Goal: Find contact information: Find specific page/section

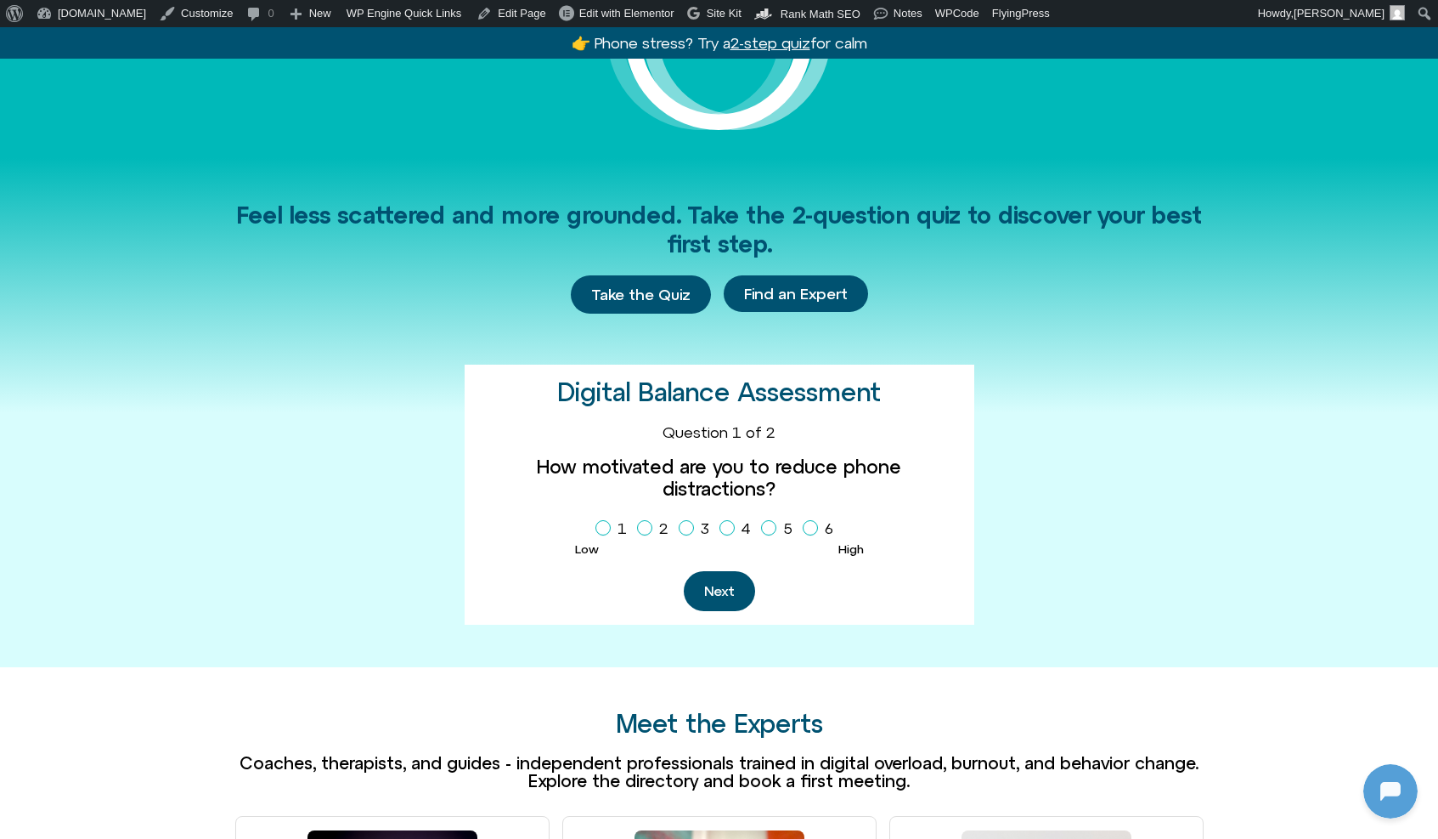
scroll to position [463, 0]
click at [729, 523] on icon "Homepage Sign Up" at bounding box center [727, 527] width 10 height 8
click at [729, 571] on button "Next" at bounding box center [719, 591] width 71 height 40
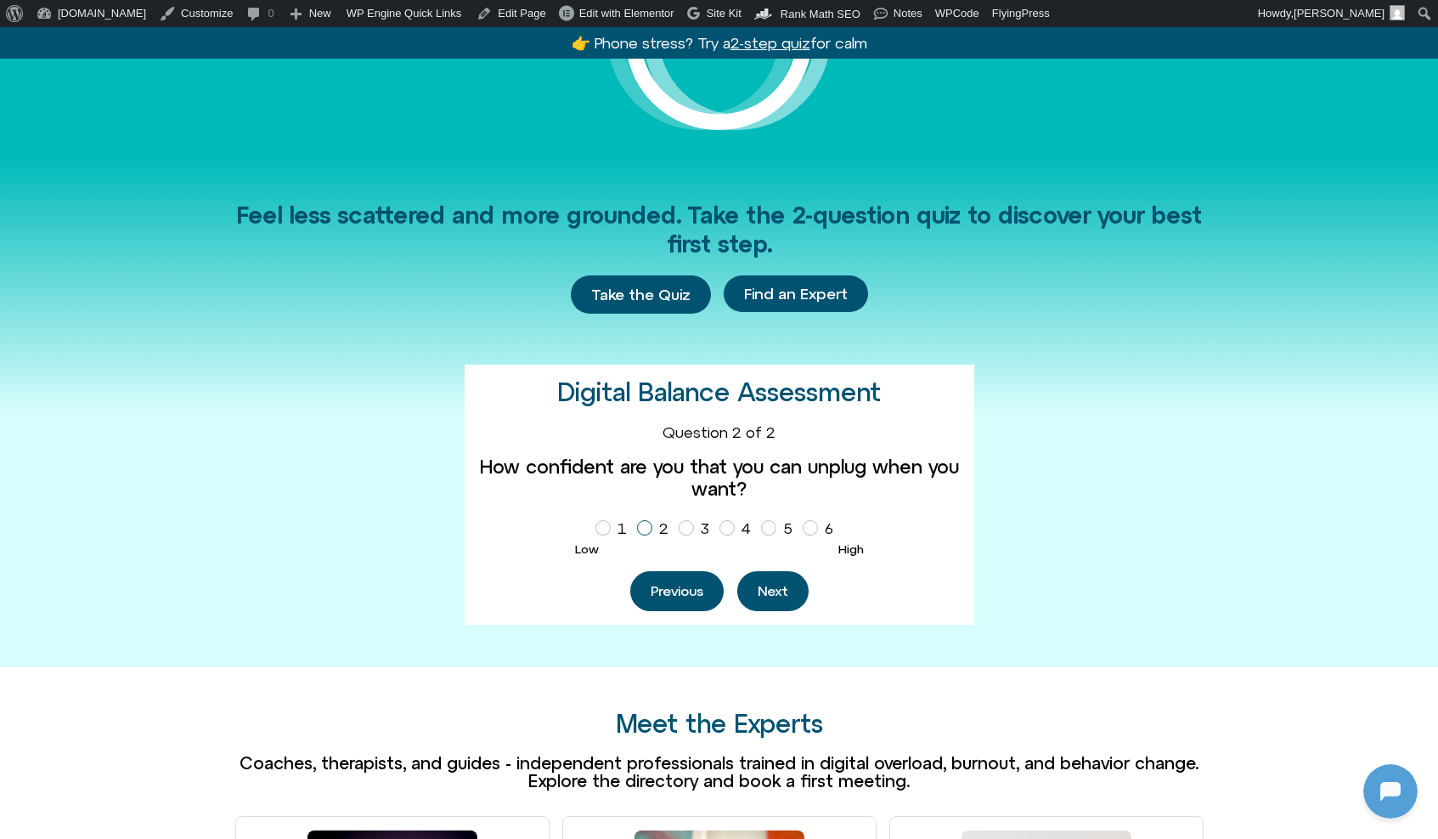
click at [659, 522] on label "2" at bounding box center [656, 528] width 38 height 29
click at [755, 571] on button "Next" at bounding box center [773, 591] width 71 height 40
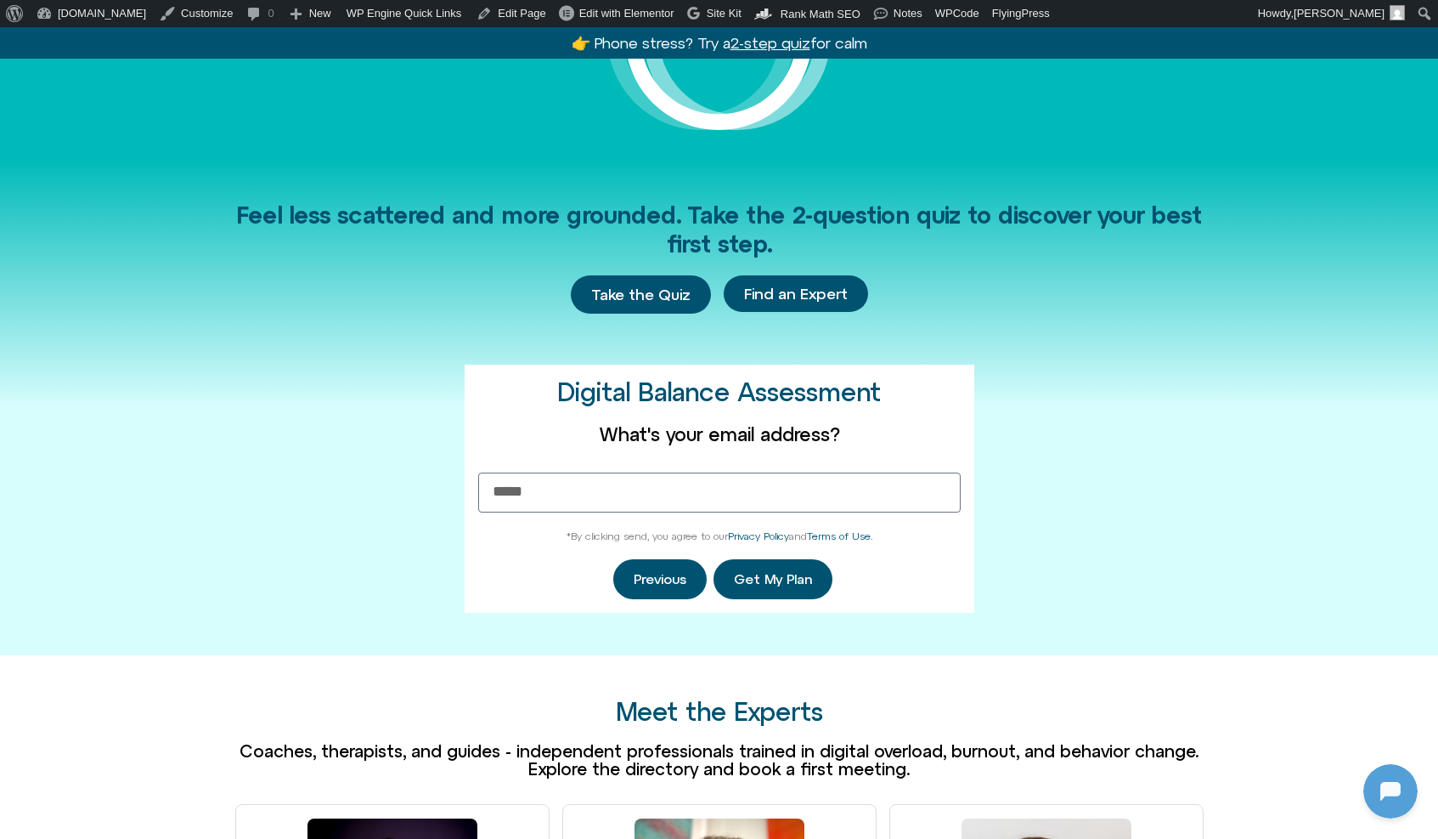
click at [1026, 505] on div "Feel less scattered and more grounded. Take the 2-question quiz to discover you…" at bounding box center [719, 407] width 969 height 498
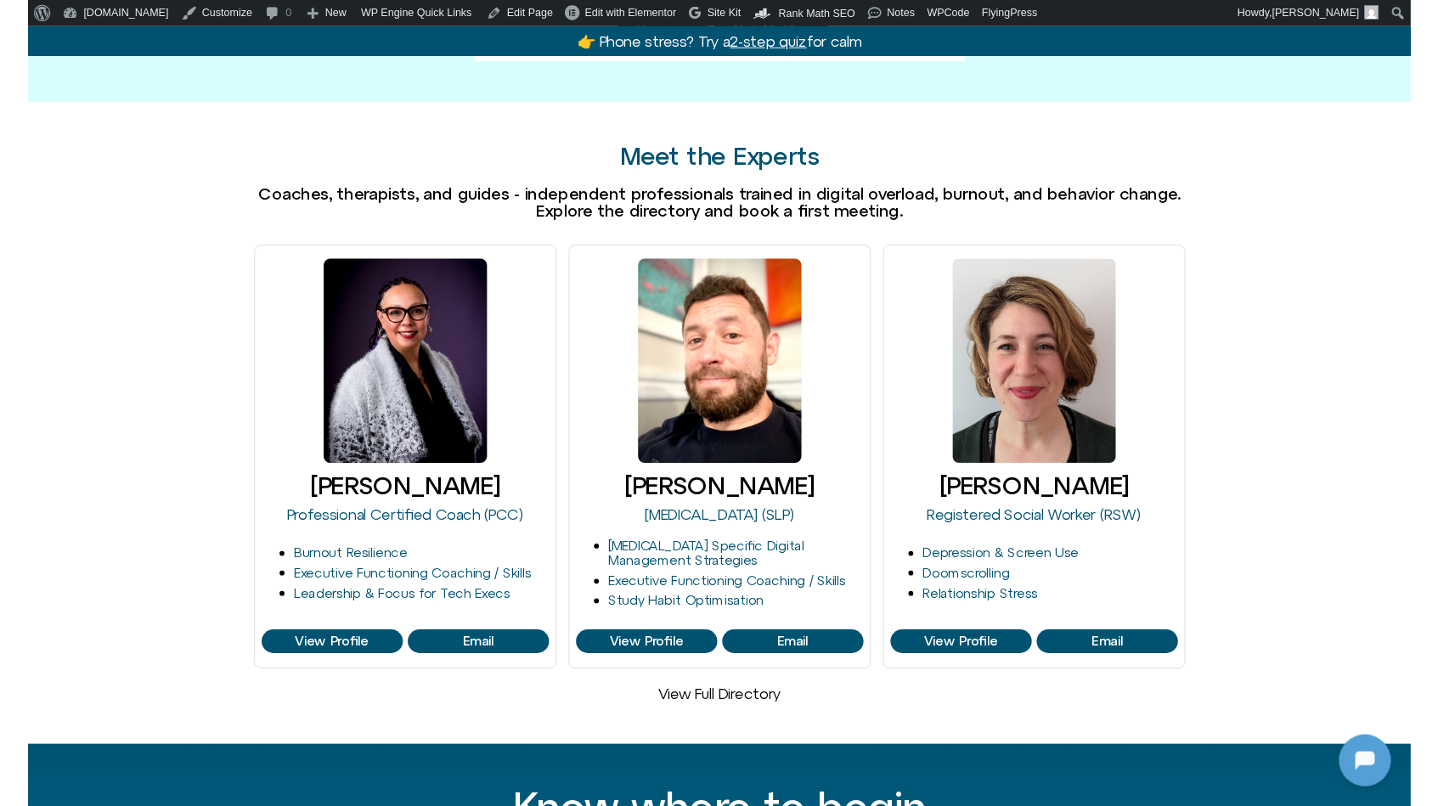
scroll to position [899, 0]
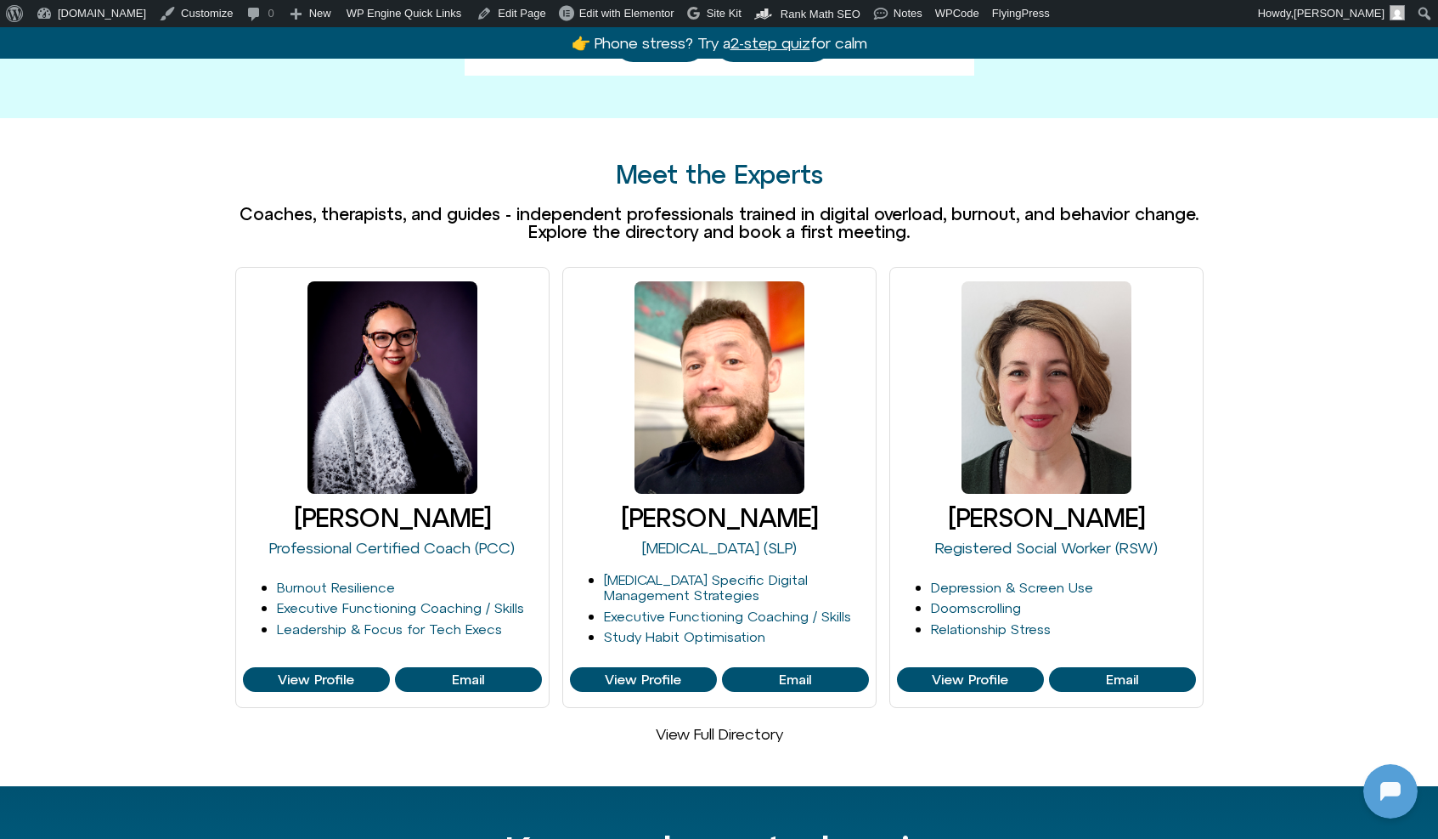
click at [714, 725] on link "View Full Directory" at bounding box center [719, 734] width 127 height 18
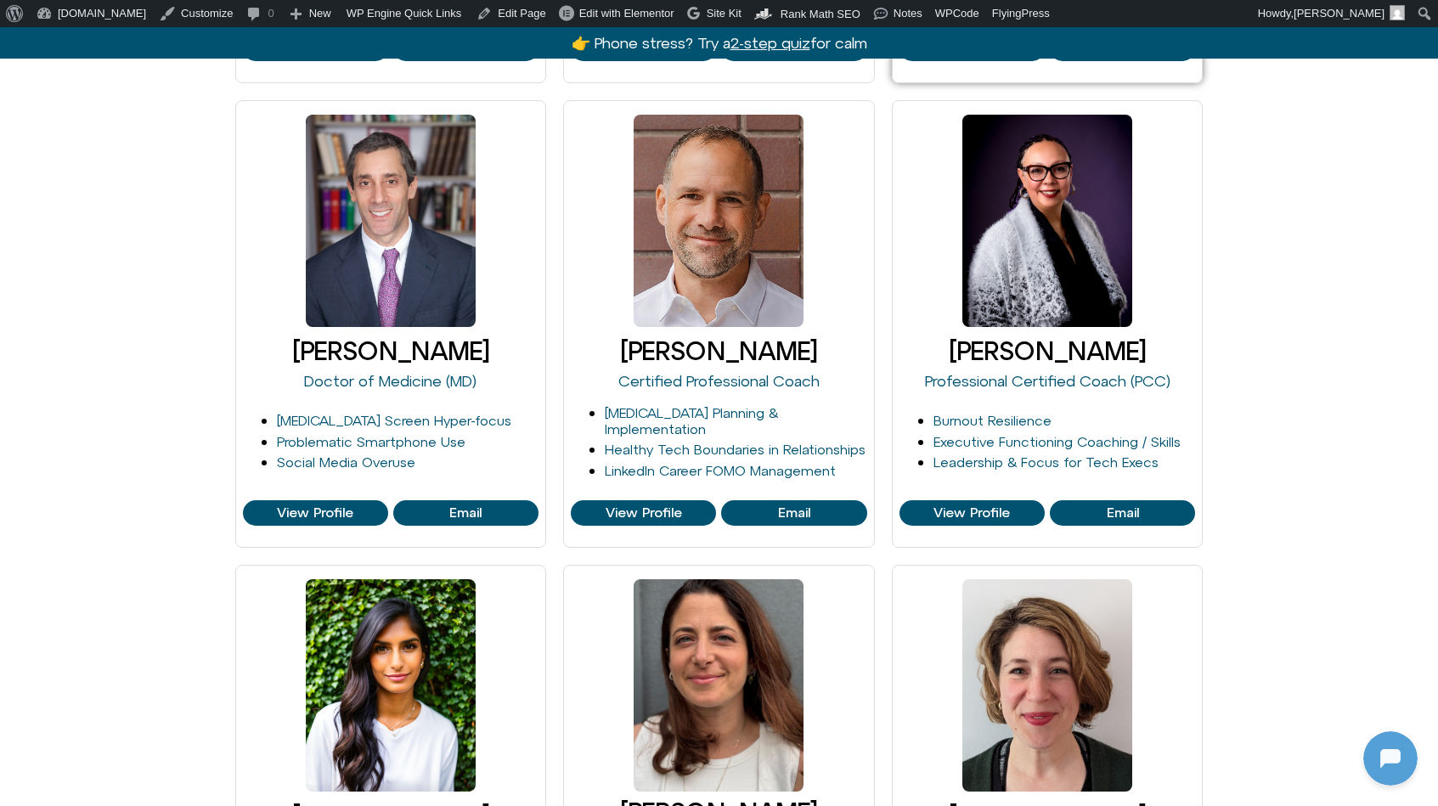
scroll to position [743, 0]
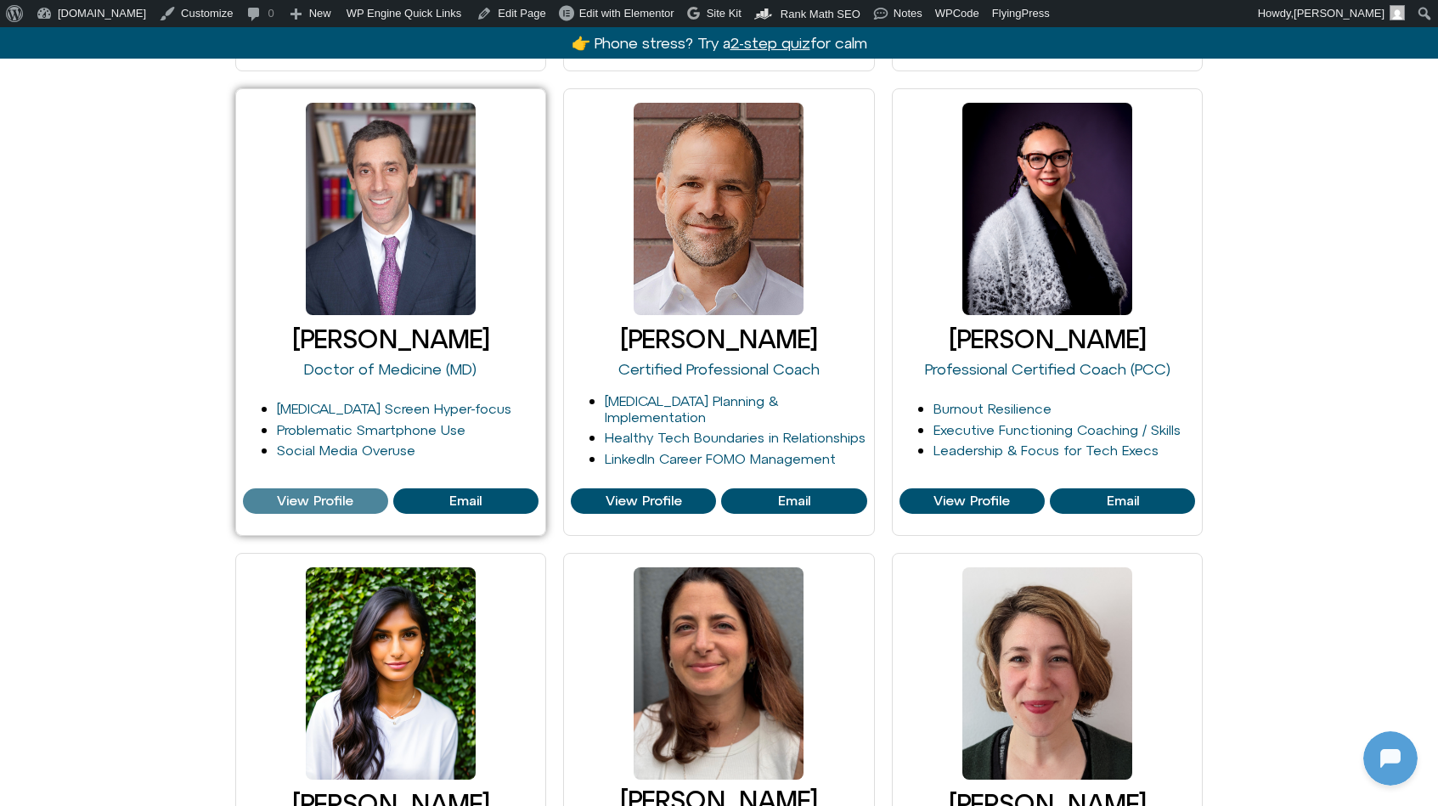
click at [325, 494] on span "View Profile" at bounding box center [315, 501] width 76 height 15
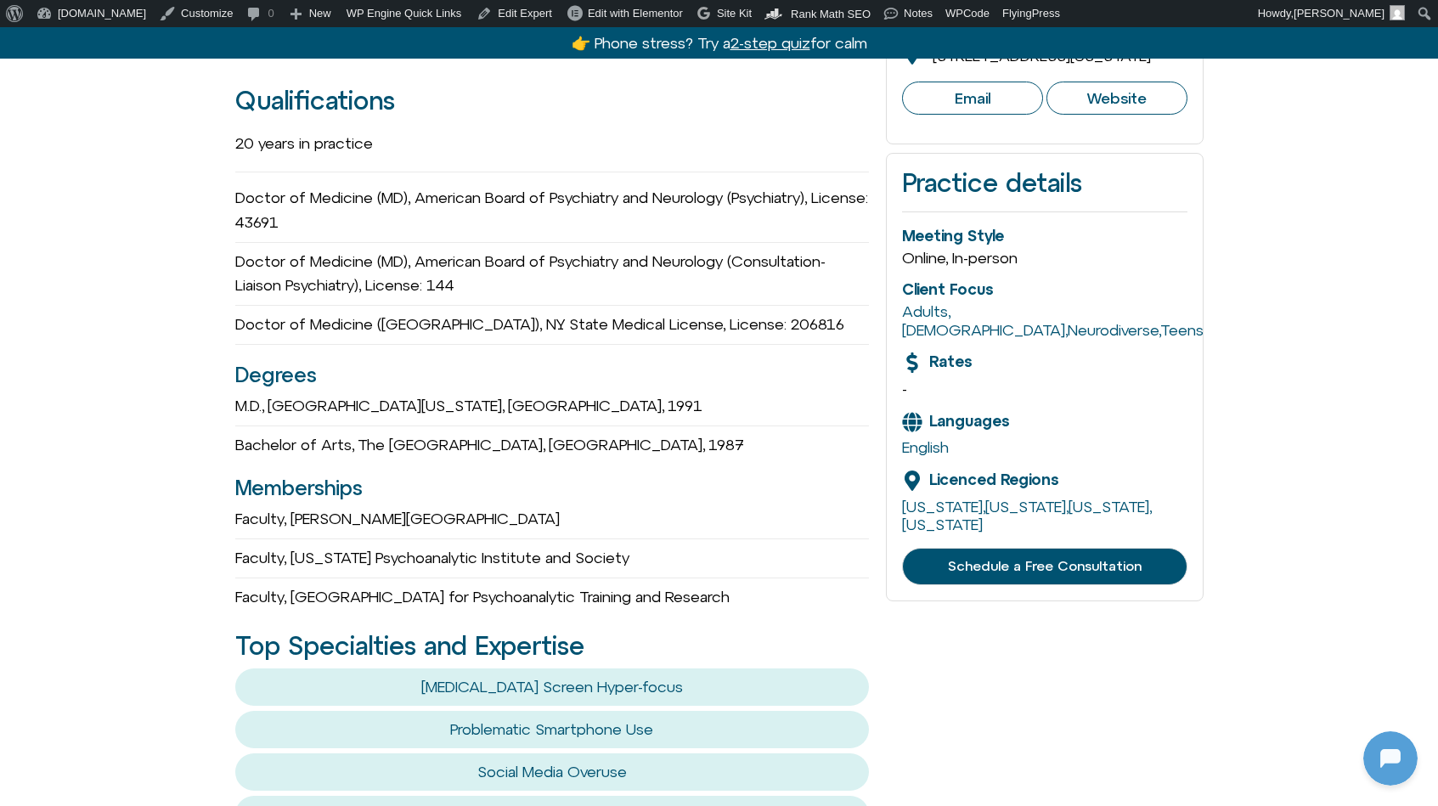
scroll to position [508, 0]
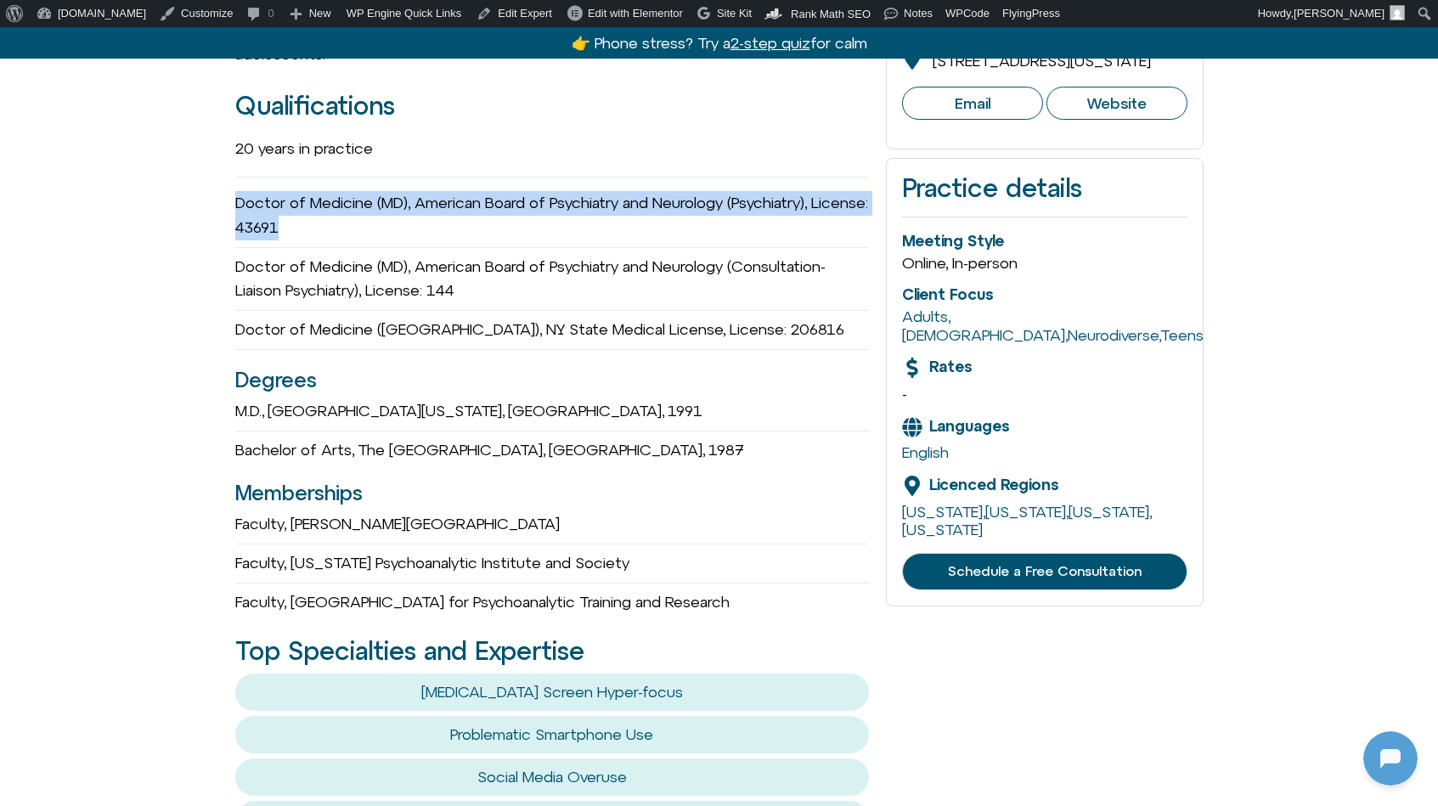
drag, startPoint x: 231, startPoint y: 172, endPoint x: 386, endPoint y: 210, distance: 159.3
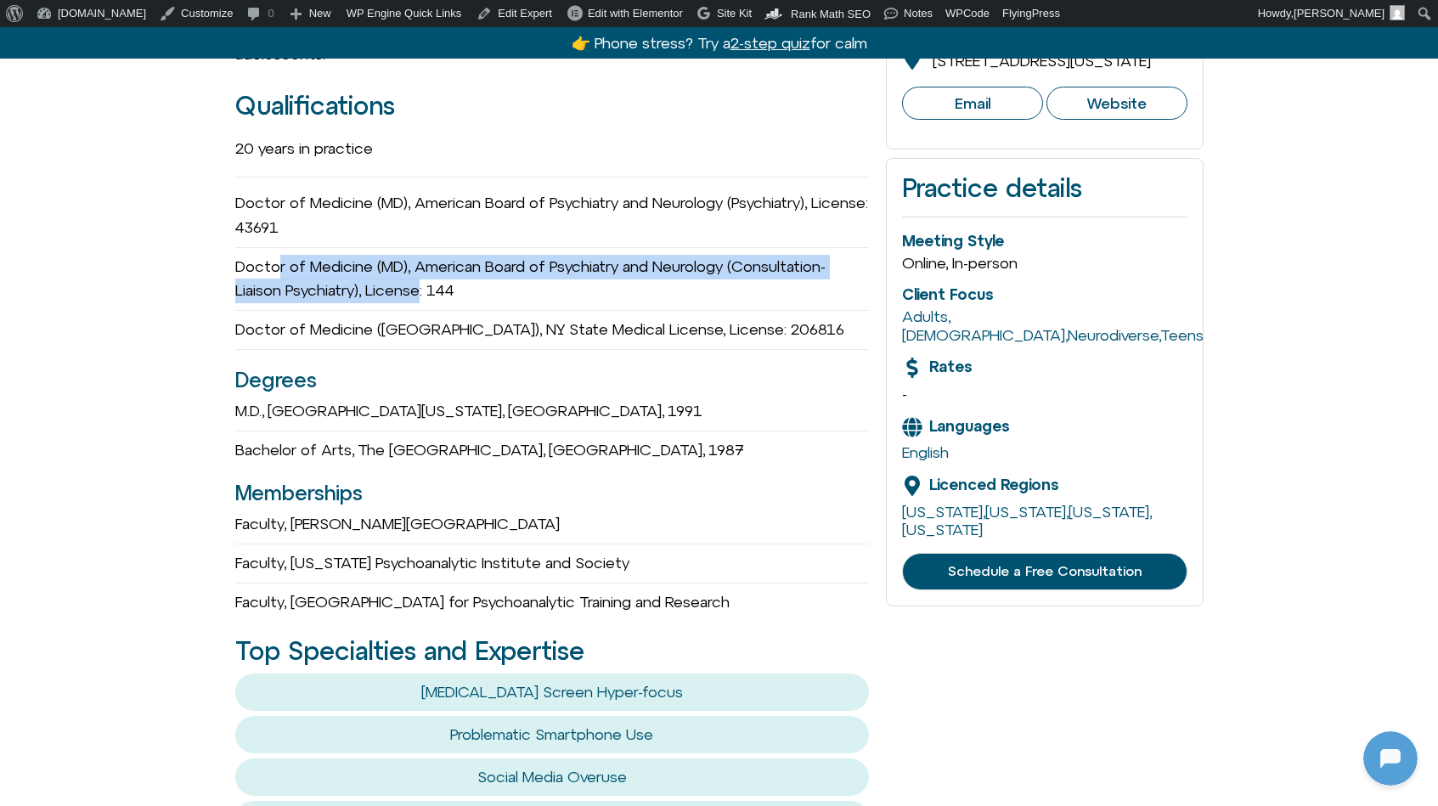
drag, startPoint x: 279, startPoint y: 240, endPoint x: 426, endPoint y: 261, distance: 148.5
click at [426, 261] on div "Doctor of Medicine (MD), American Board of Psychiatry and Neurology (Consultati…" at bounding box center [552, 280] width 635 height 64
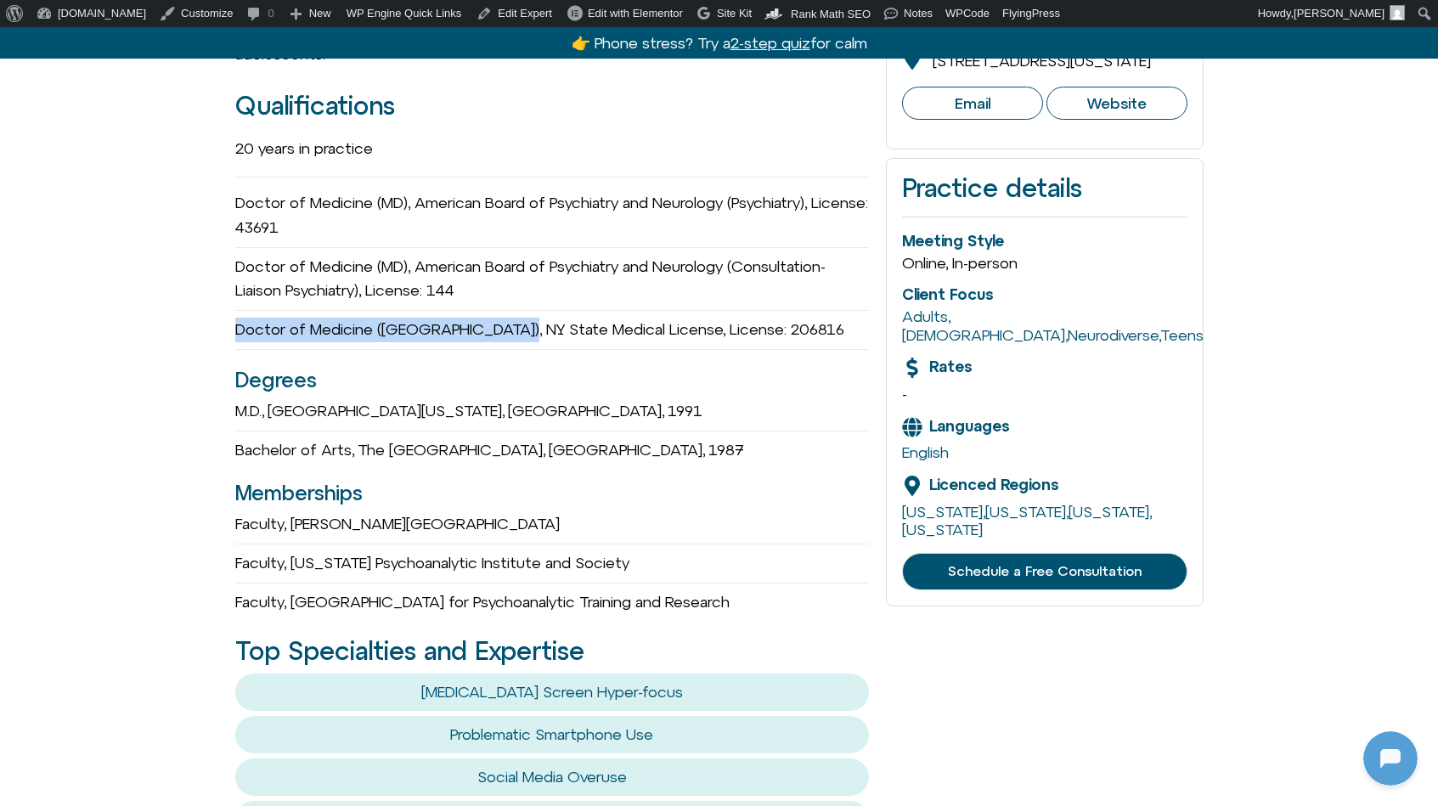
drag, startPoint x: 409, startPoint y: 288, endPoint x: 524, endPoint y: 308, distance: 117.3
click at [524, 311] on div "Doctor of Medicine (MD), NY State Medical License, License: 206816" at bounding box center [552, 330] width 635 height 39
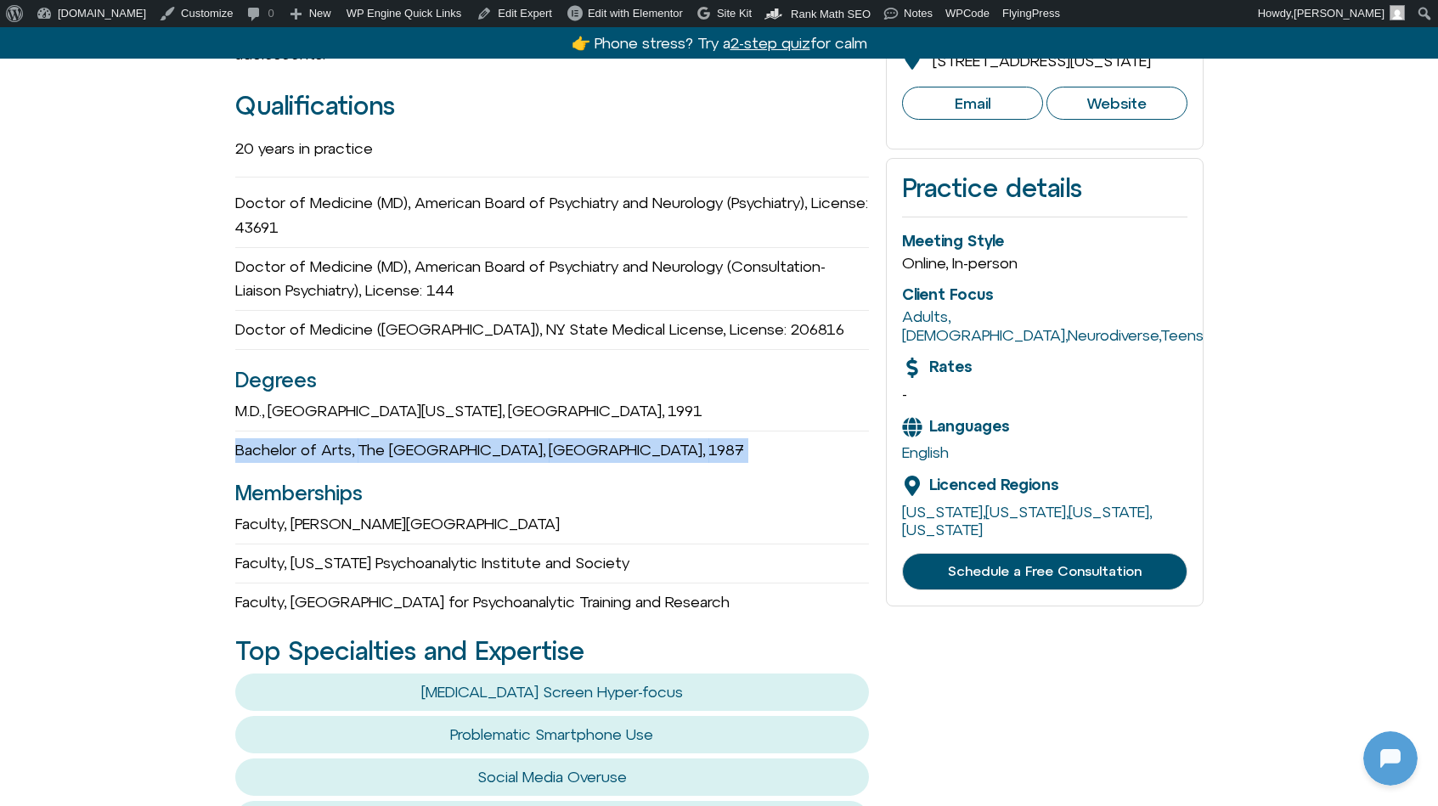
drag, startPoint x: 416, startPoint y: 405, endPoint x: 452, endPoint y: 441, distance: 50.5
click at [452, 441] on div "20 years in practice Doctor of Medicine (MD), American Board of Psychiatry and …" at bounding box center [552, 371] width 635 height 487
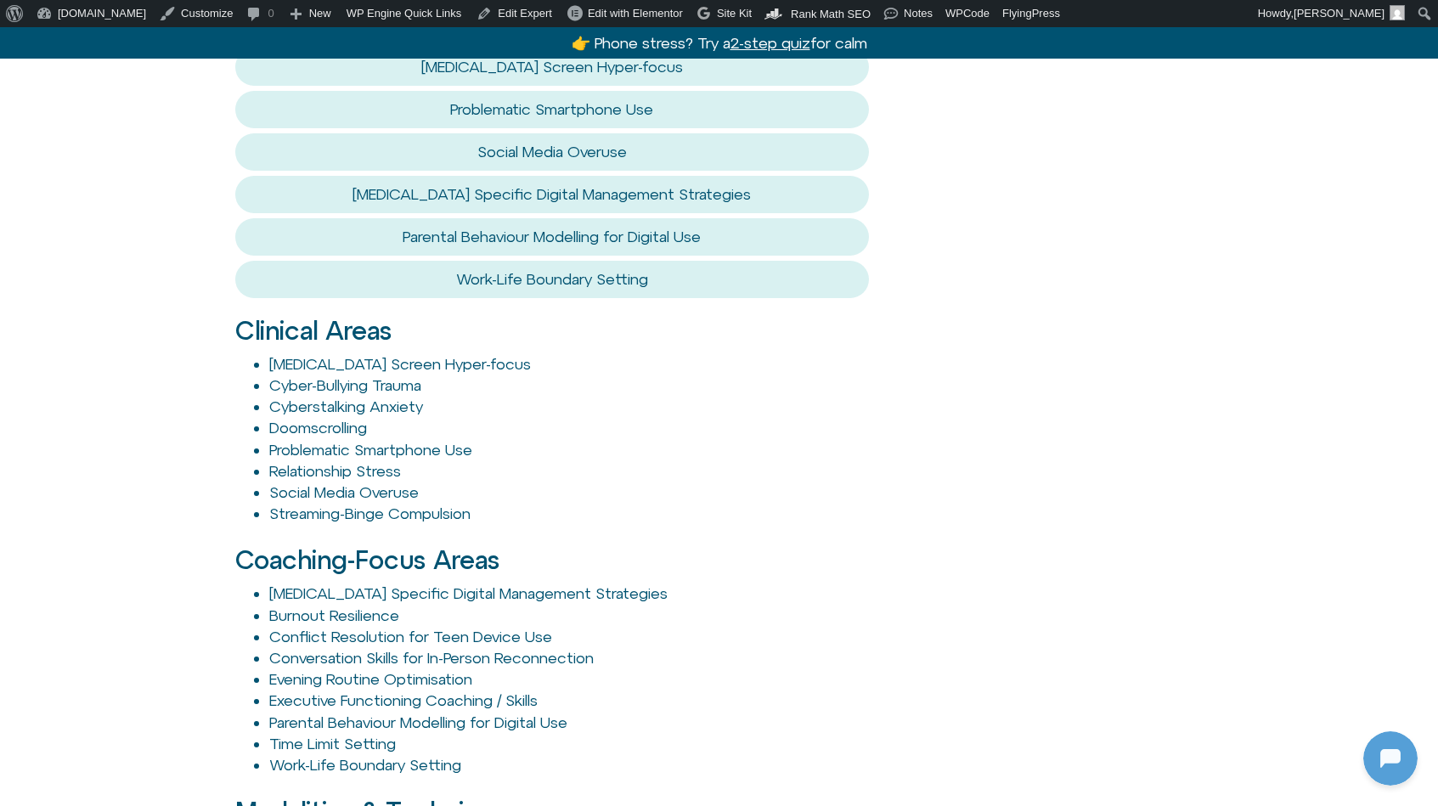
scroll to position [1179, 0]
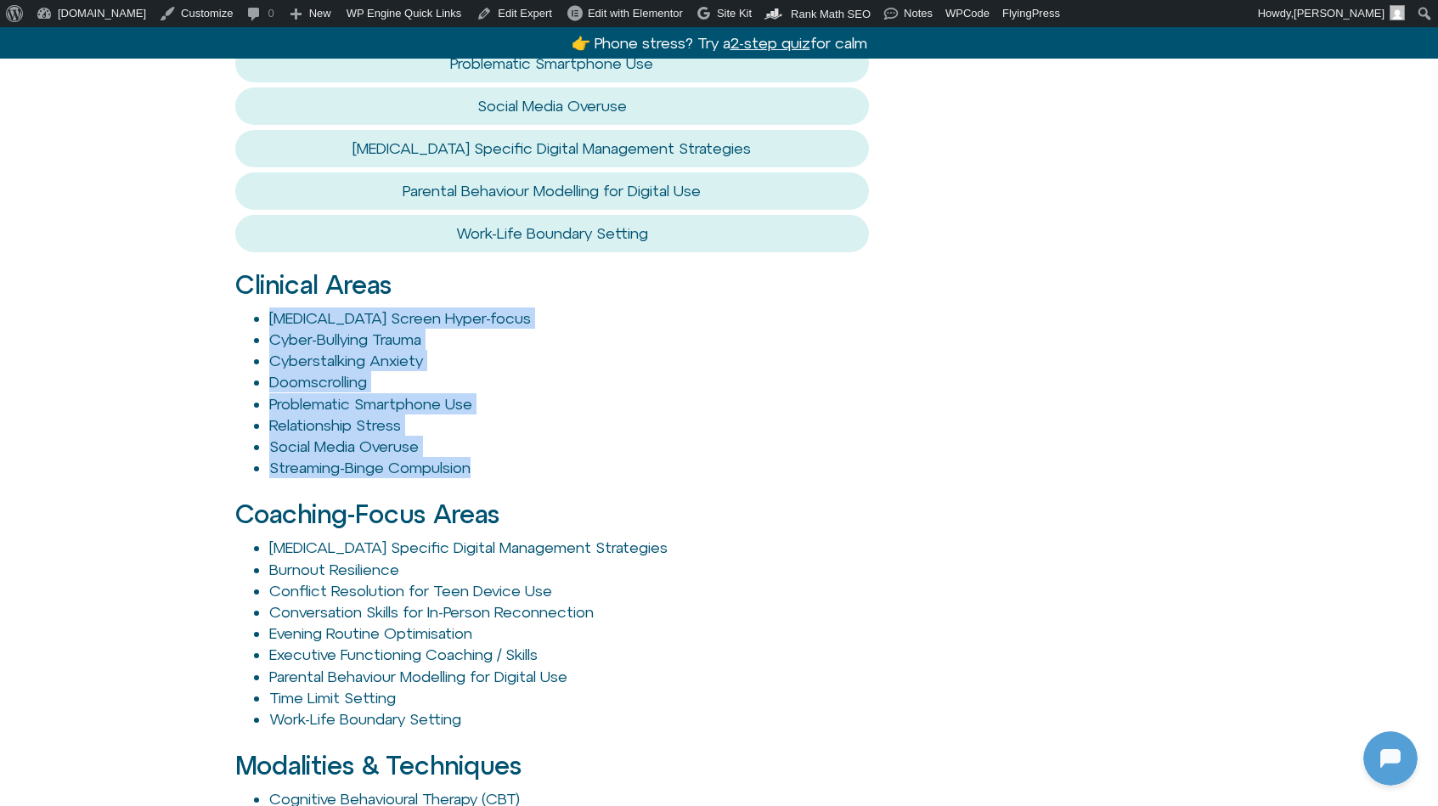
drag, startPoint x: 223, startPoint y: 280, endPoint x: 550, endPoint y: 422, distance: 355.8
click at [550, 422] on div "David Goldenberg he/him Doctor of Medicine (MD) Email Website About Me Dr Golde…" at bounding box center [719, 229] width 1438 height 2024
click at [524, 371] on li "Doomscrolling" at bounding box center [569, 381] width 601 height 21
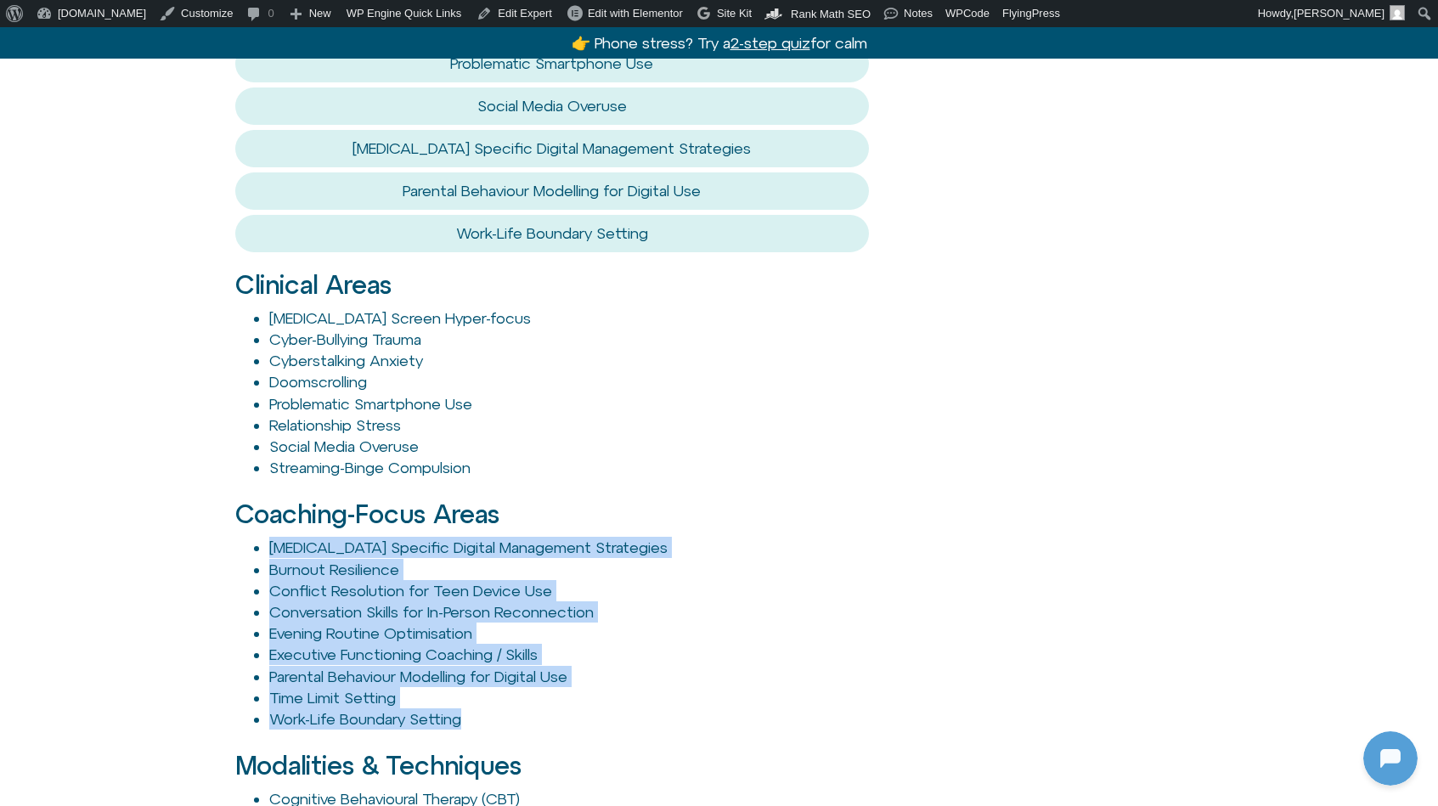
drag, startPoint x: 217, startPoint y: 520, endPoint x: 579, endPoint y: 680, distance: 395.6
click at [579, 680] on div "David Goldenberg he/him Doctor of Medicine (MD) Email Website About Me Dr Golde…" at bounding box center [719, 229] width 1438 height 2024
click at [611, 644] on li "Executive Functioning Coaching / Skills" at bounding box center [569, 654] width 601 height 21
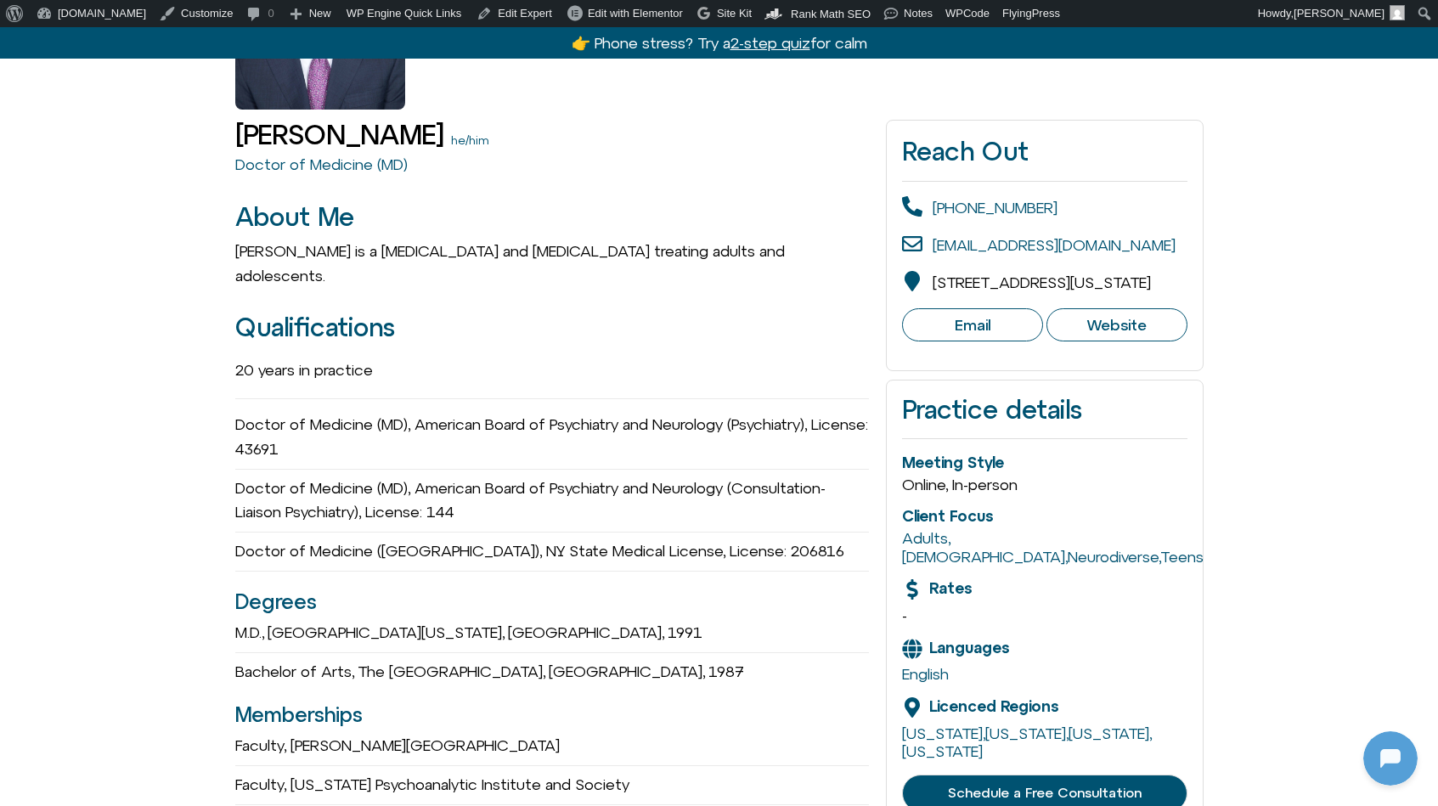
scroll to position [301, 0]
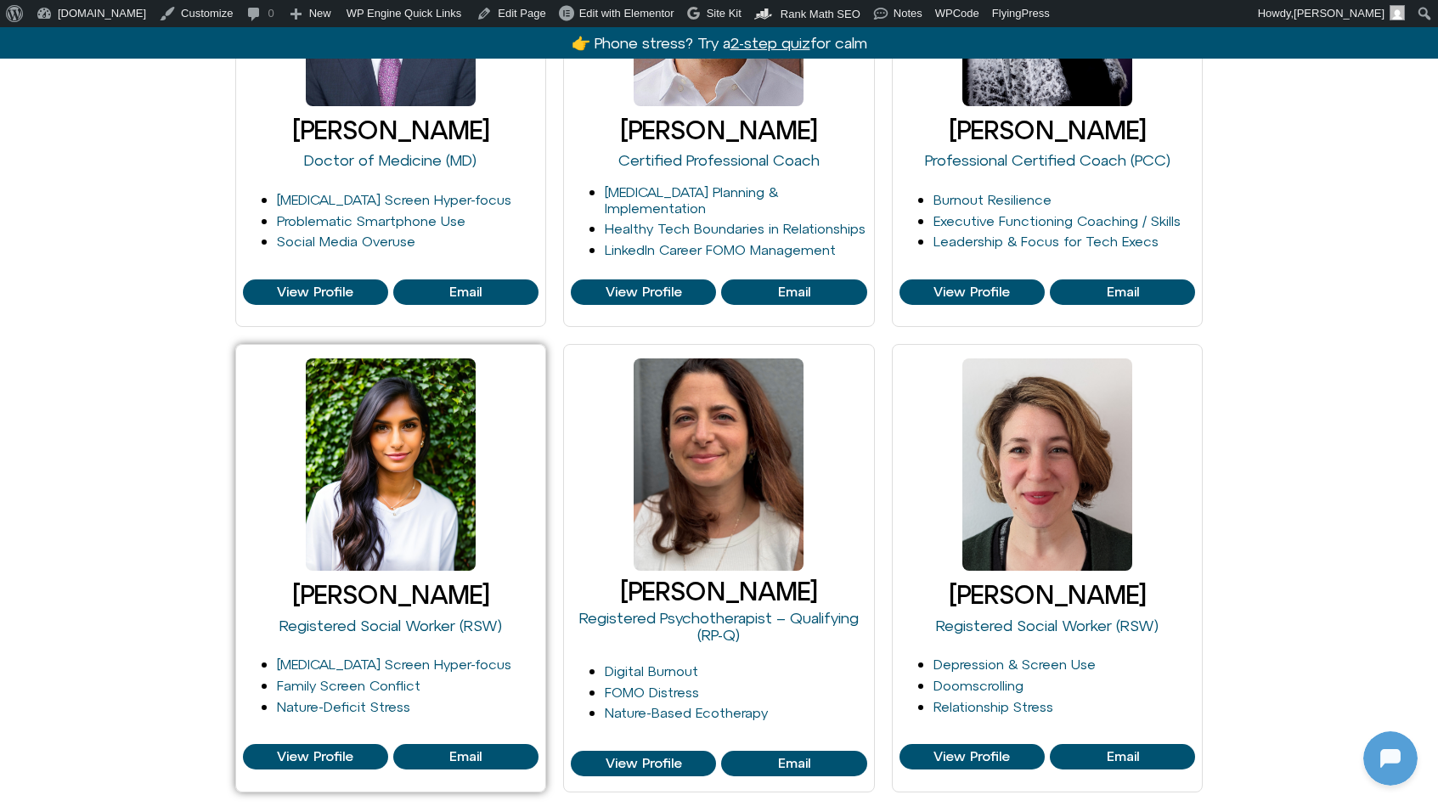
scroll to position [463, 0]
click at [301, 751] on span "View Profile" at bounding box center [315, 756] width 76 height 15
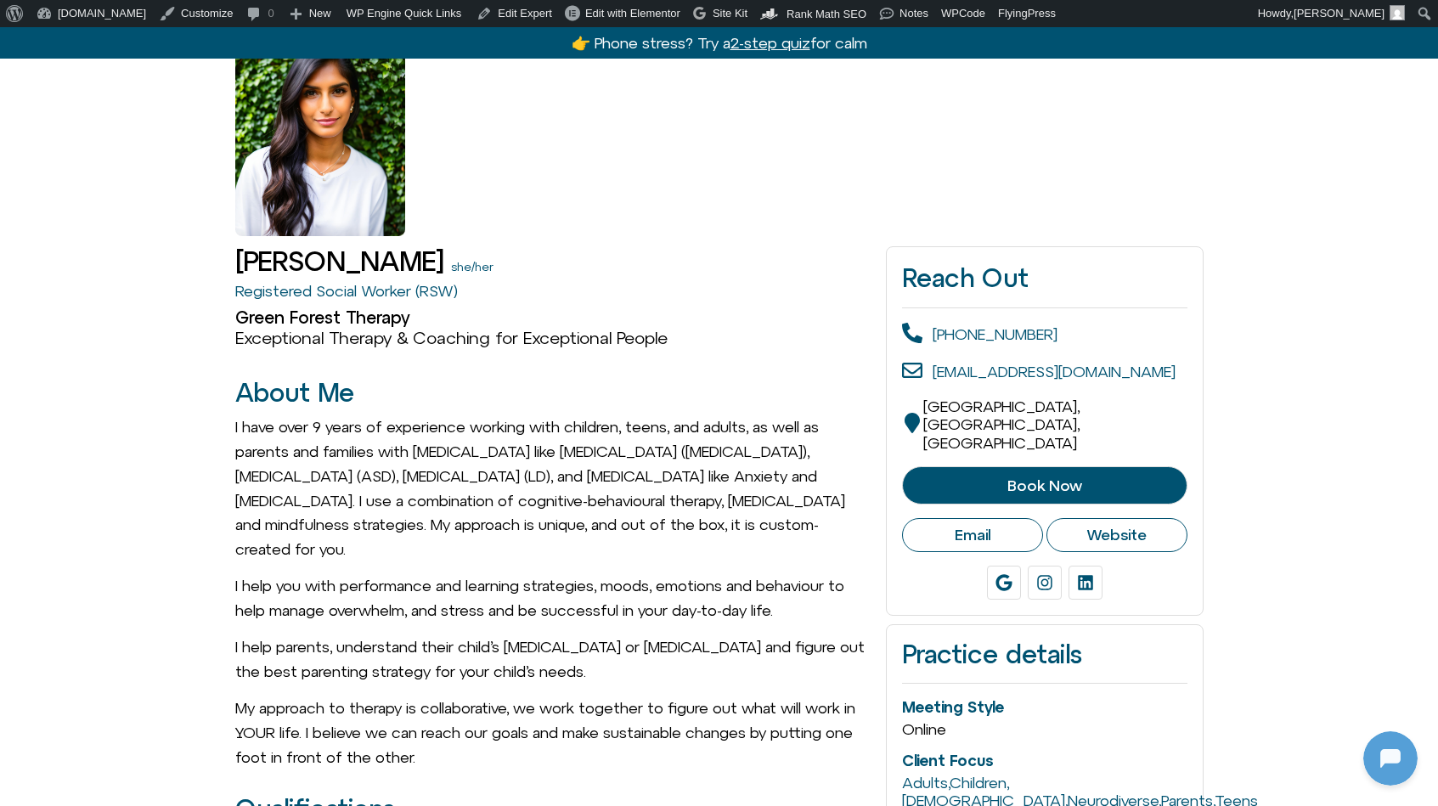
scroll to position [167, 0]
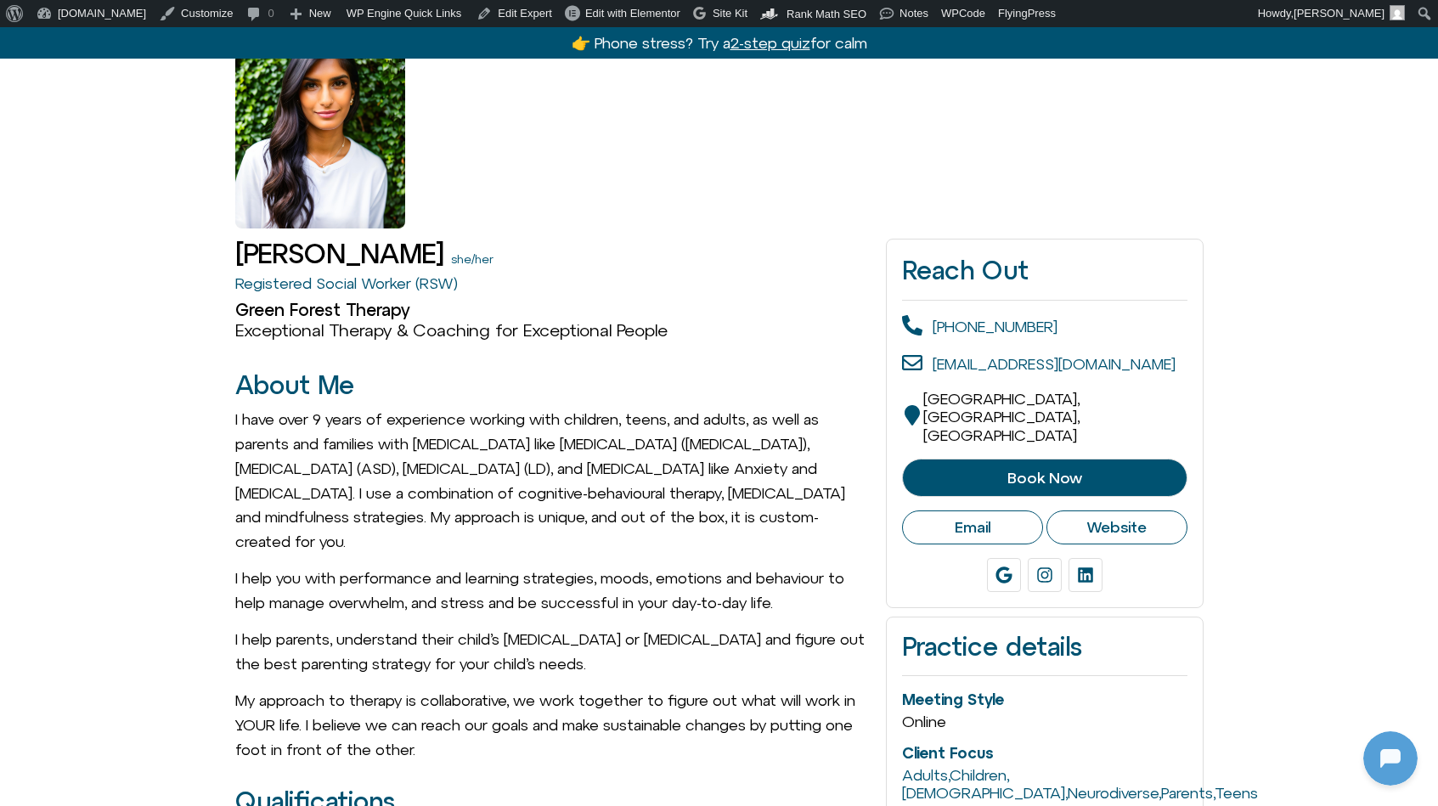
click at [1078, 470] on span "Book Now" at bounding box center [1045, 478] width 75 height 17
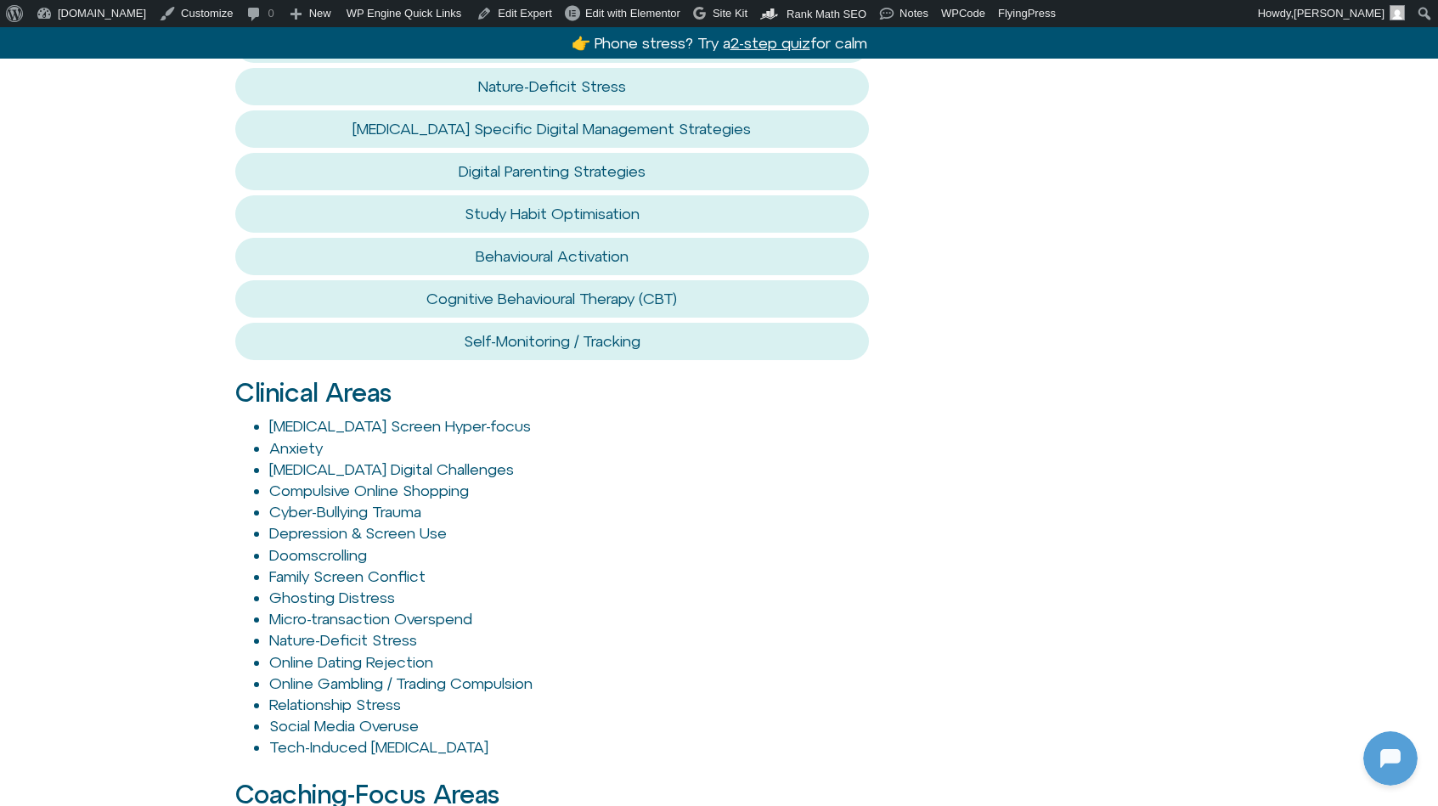
scroll to position [1495, 0]
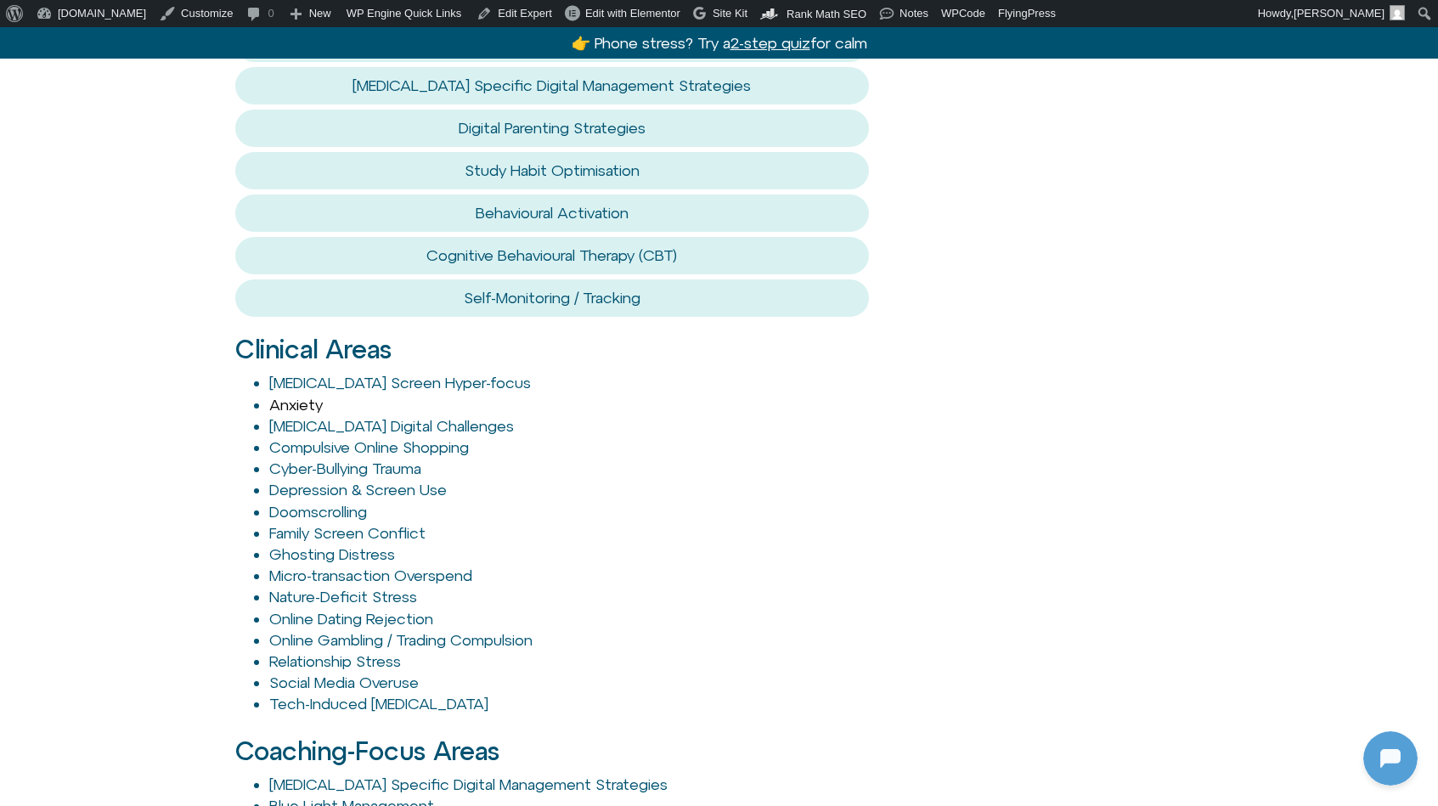
click at [308, 396] on link "Anxiety" at bounding box center [296, 405] width 54 height 18
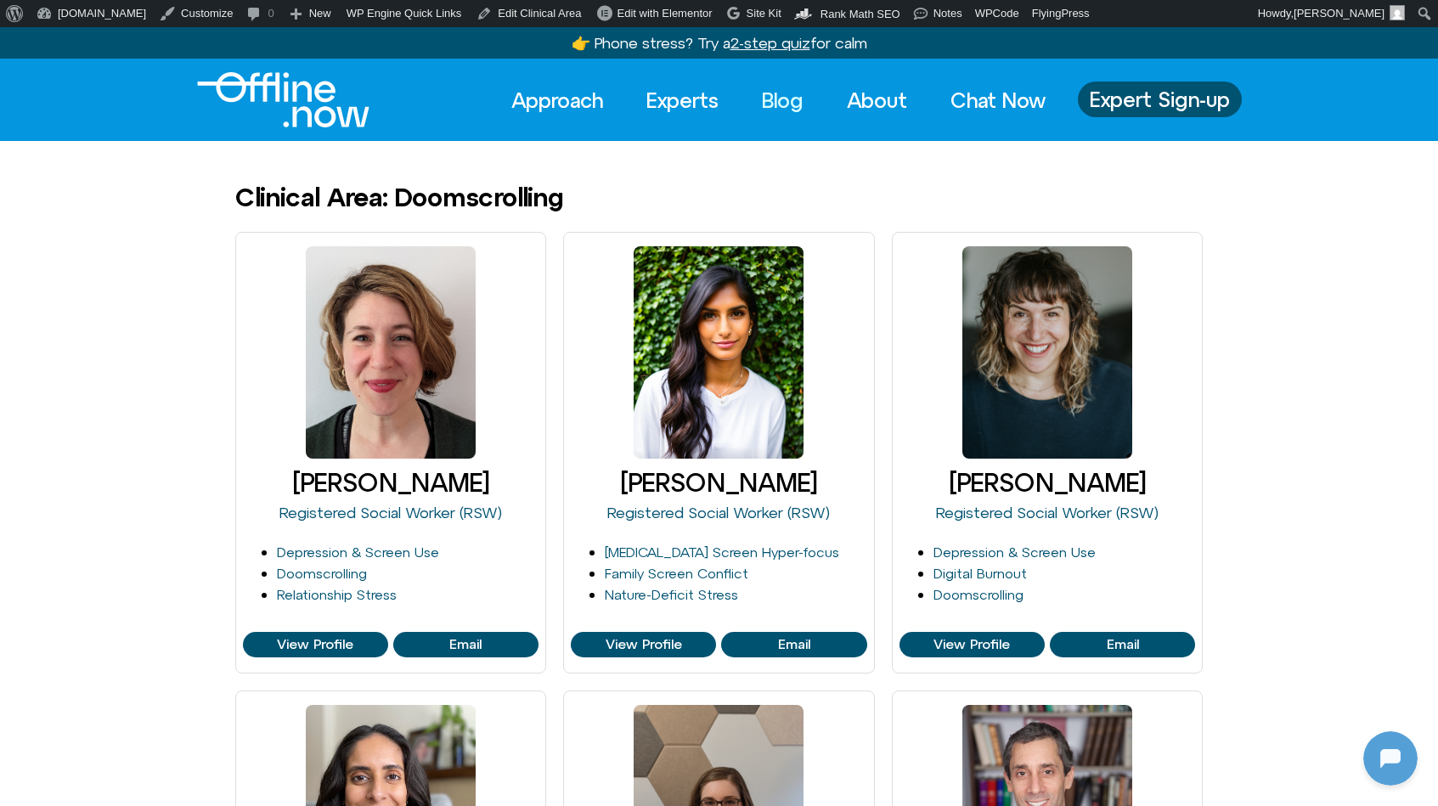
click at [771, 100] on link "Blog" at bounding box center [783, 100] width 72 height 37
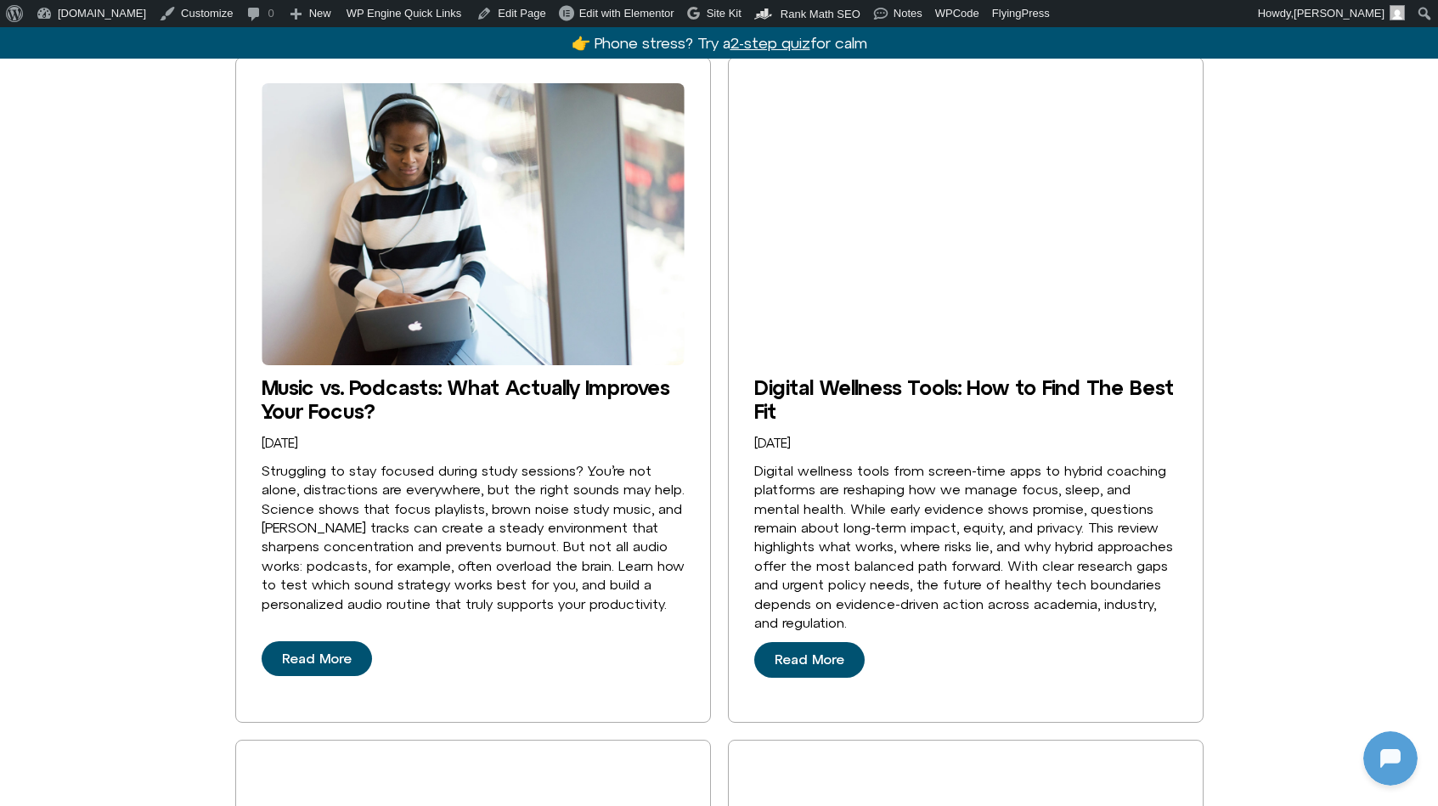
scroll to position [3214, 0]
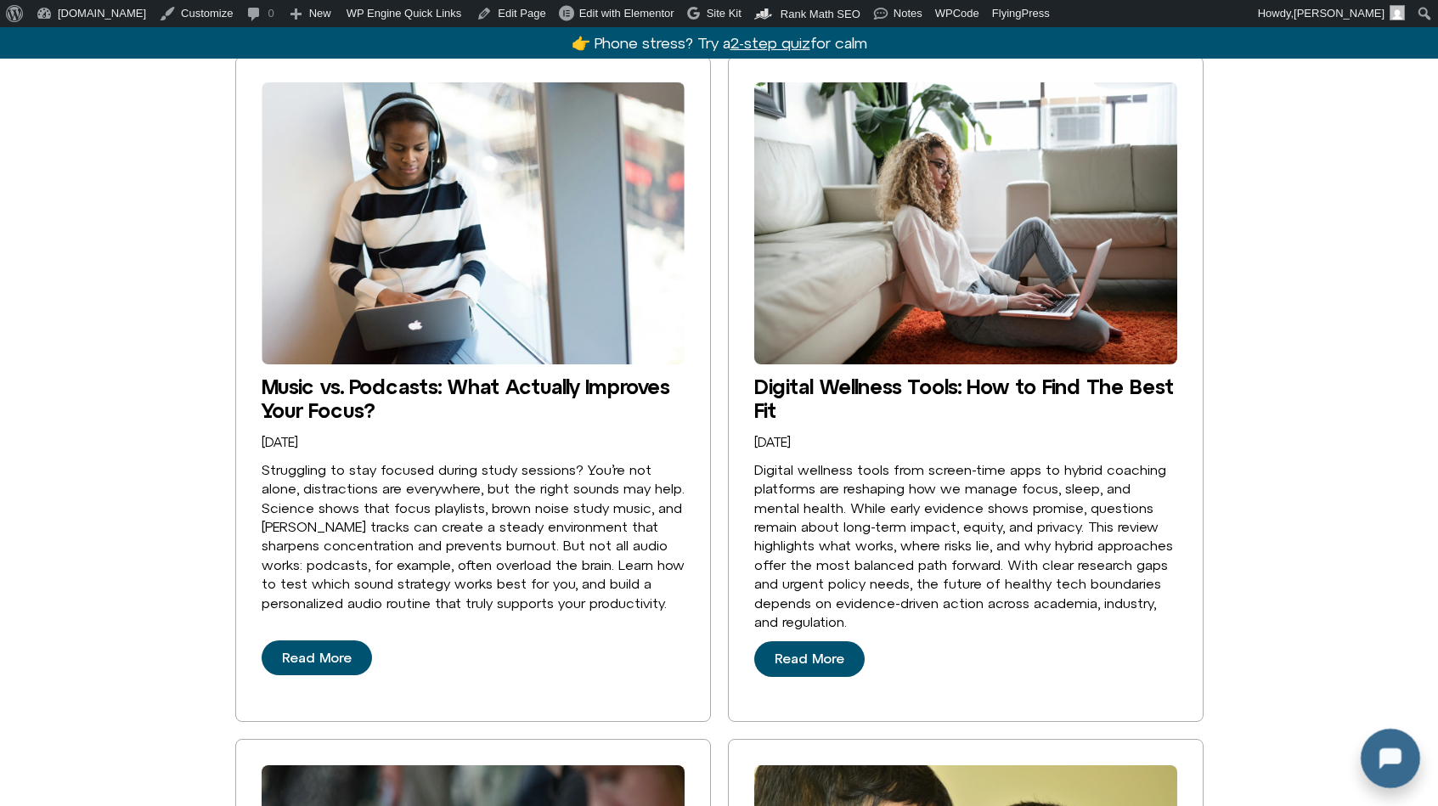
click at [1383, 748] on div at bounding box center [1387, 755] width 54 height 54
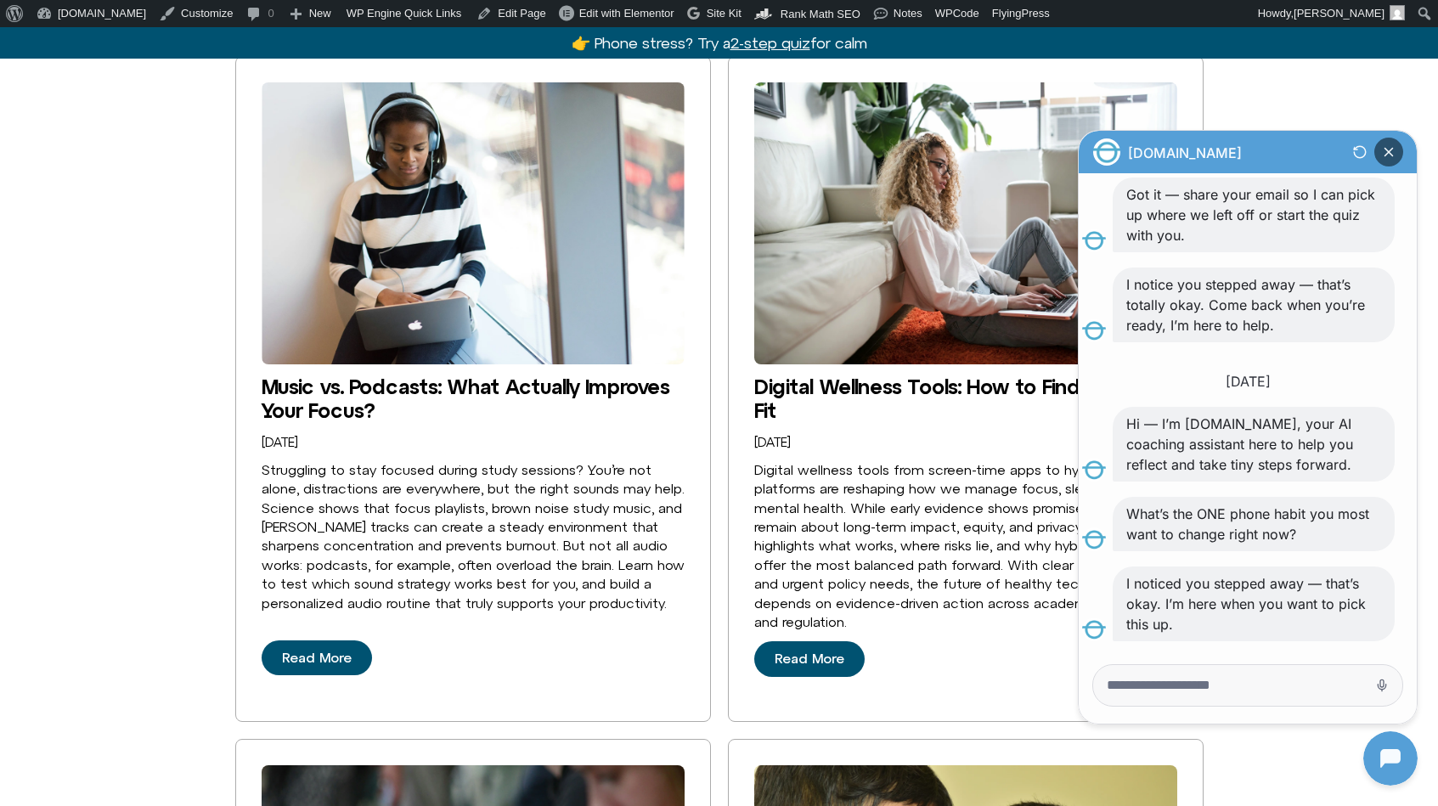
click at [1392, 150] on icon "Close Chatbot Button" at bounding box center [1390, 153] width 8 height 8
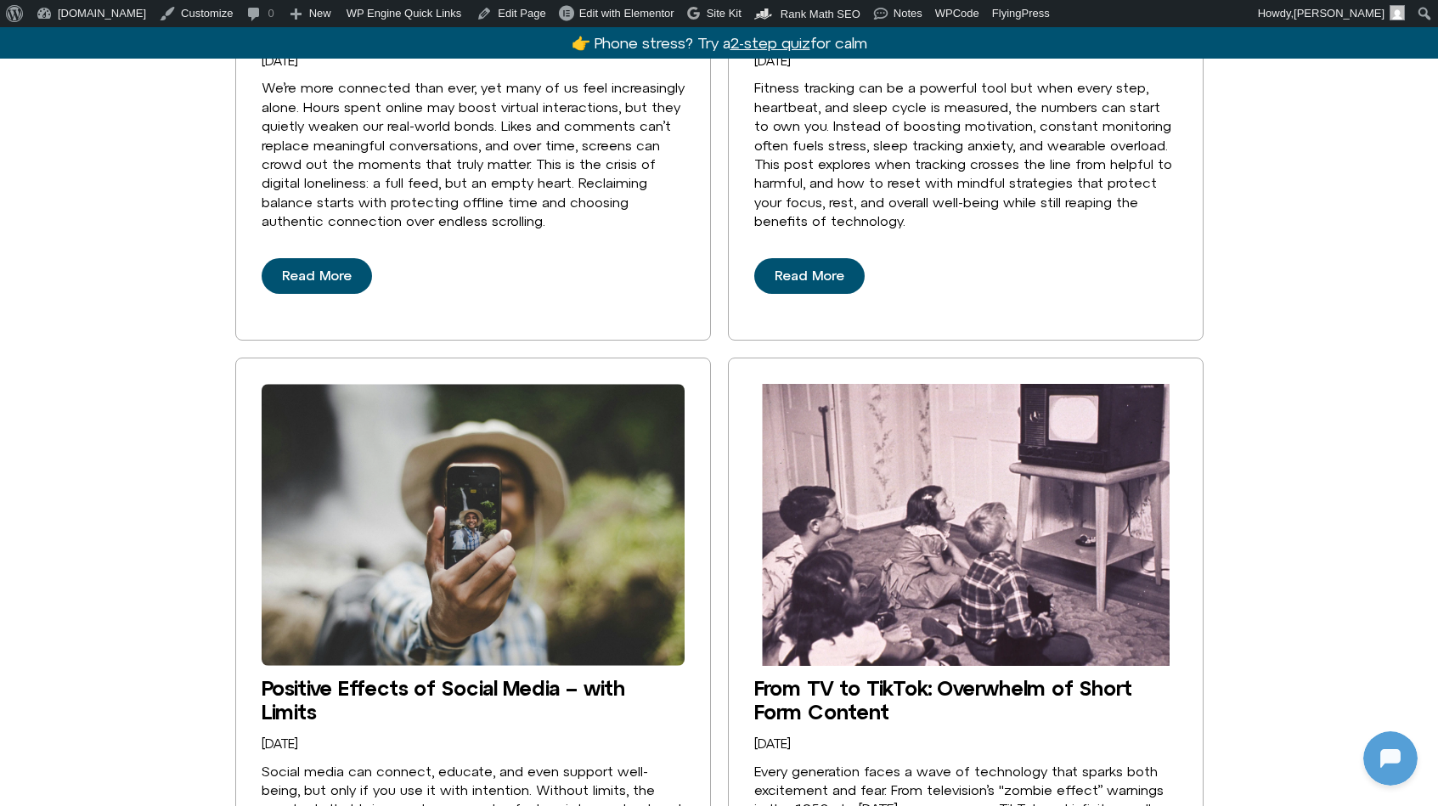
scroll to position [2225, 0]
